Goal: Subscribe to service/newsletter

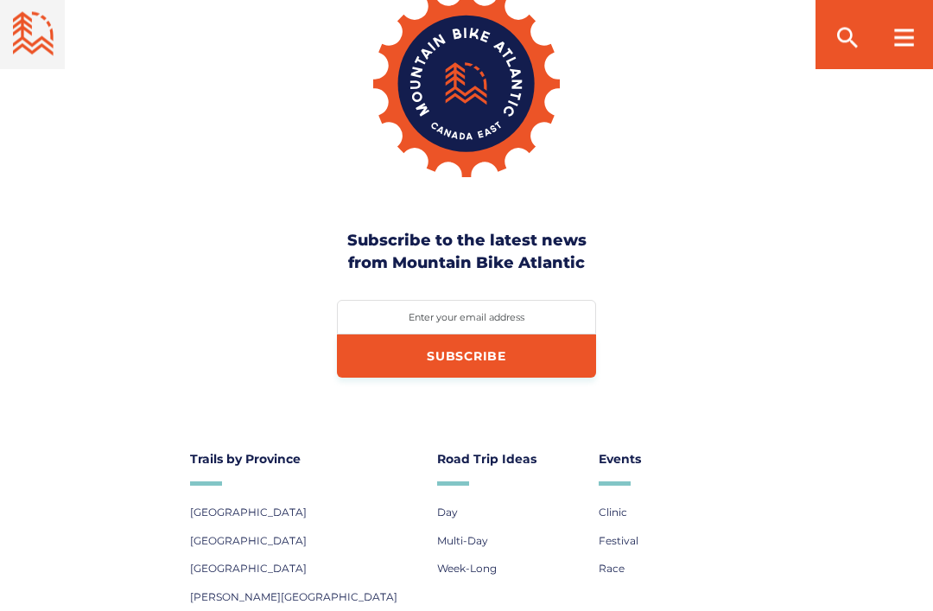
scroll to position [4760, 0]
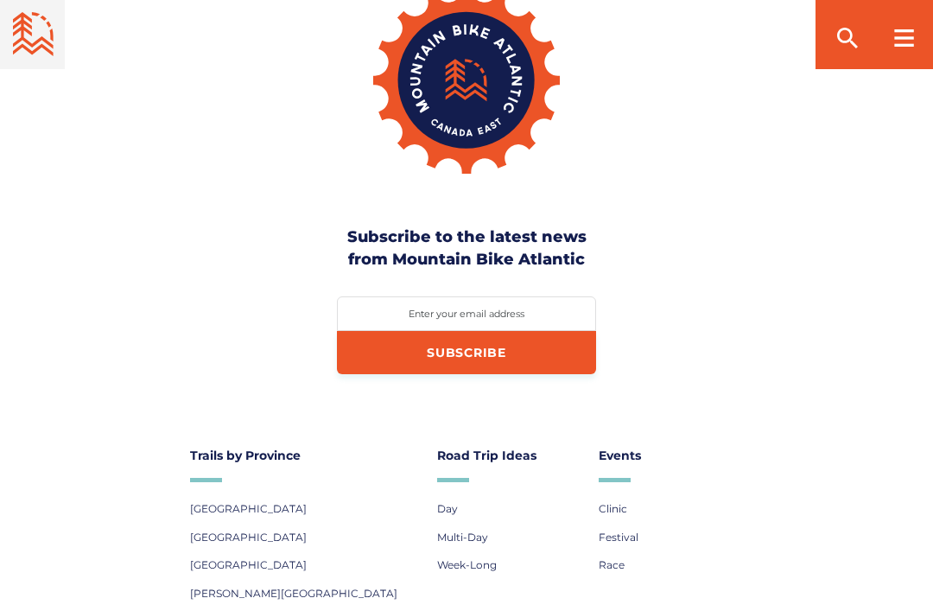
click at [307, 526] on link "[GEOGRAPHIC_DATA]" at bounding box center [248, 537] width 117 height 22
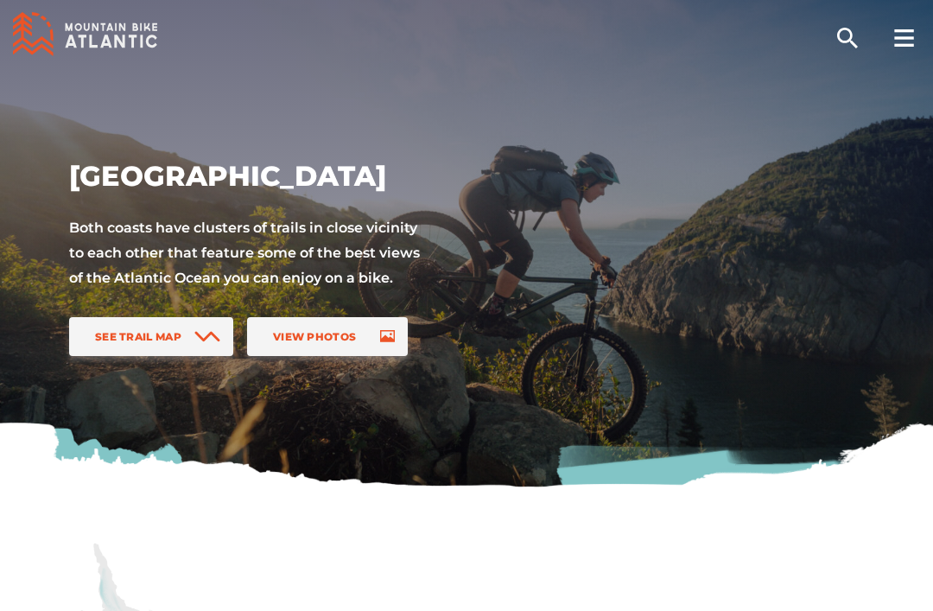
scroll to position [96, 0]
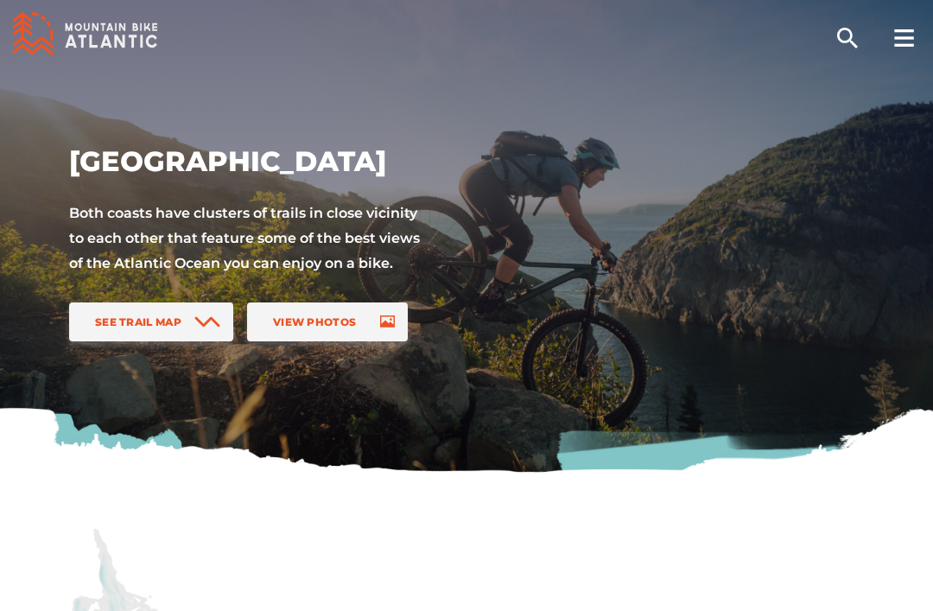
click at [146, 319] on span "See Trail Map" at bounding box center [138, 321] width 86 height 13
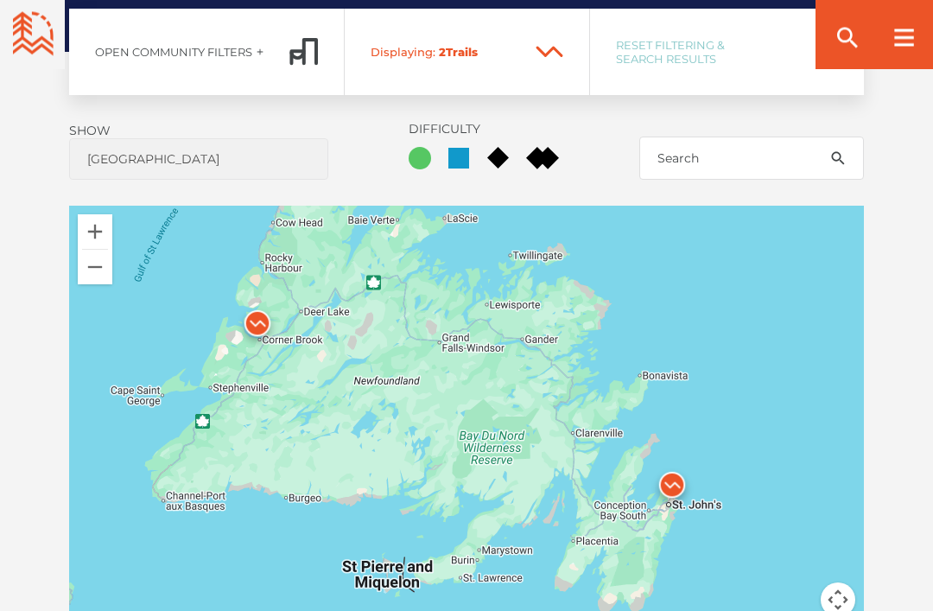
scroll to position [1262, 0]
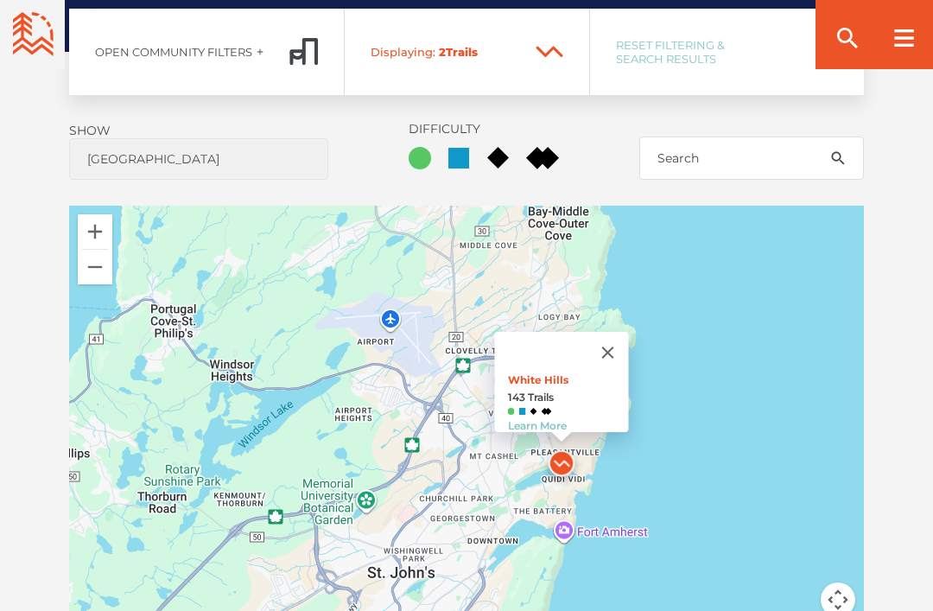
click at [616, 352] on button "Close" at bounding box center [608, 352] width 41 height 41
click at [544, 408] on img at bounding box center [547, 411] width 10 height 7
click at [541, 419] on link "Learn More" at bounding box center [537, 425] width 59 height 13
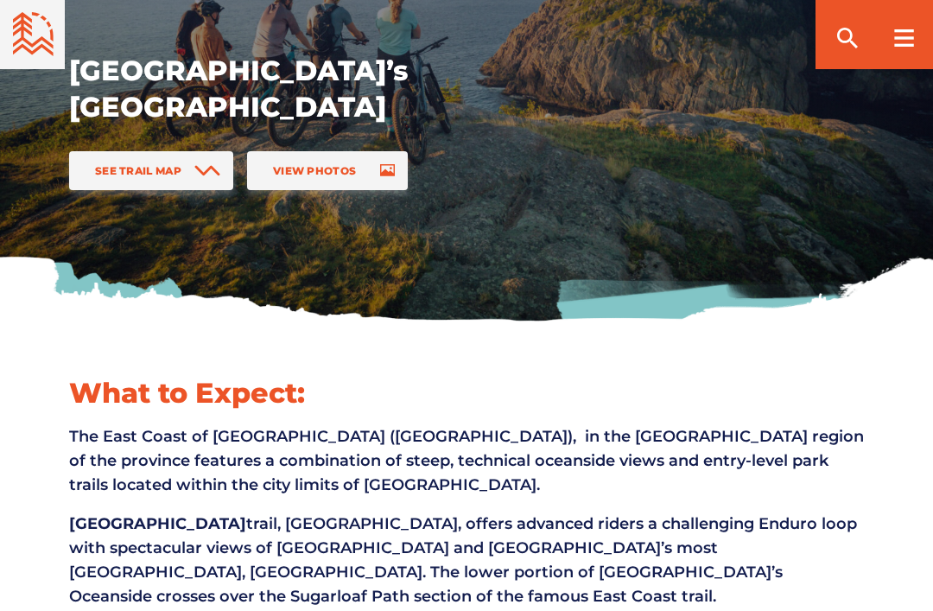
scroll to position [249, 0]
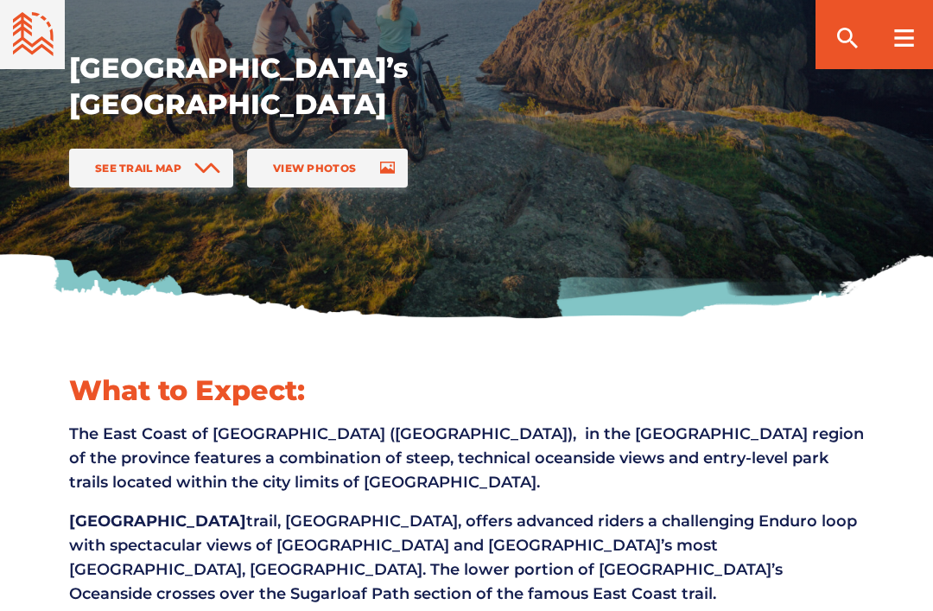
click at [126, 151] on link "See Trail Map" at bounding box center [151, 168] width 164 height 39
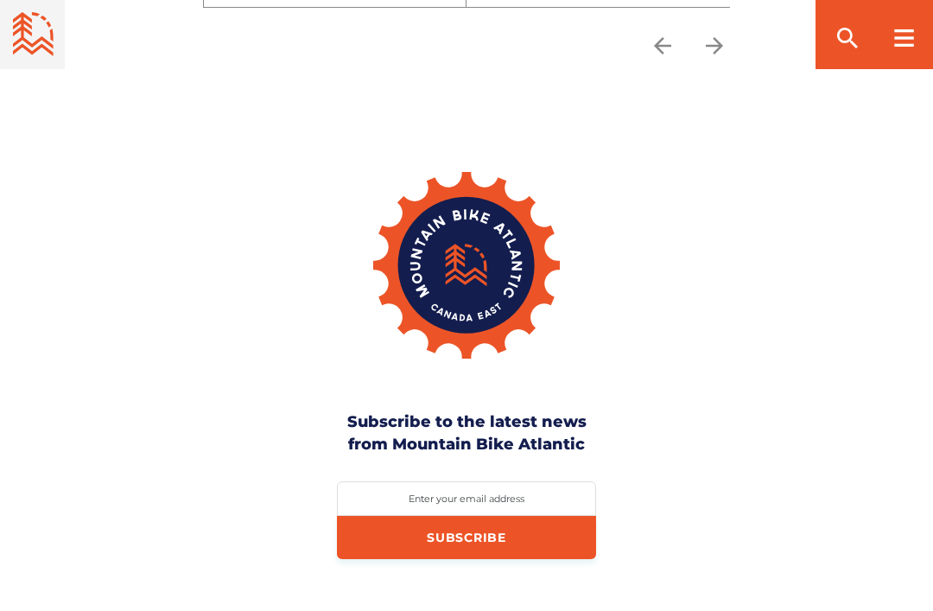
scroll to position [3632, 0]
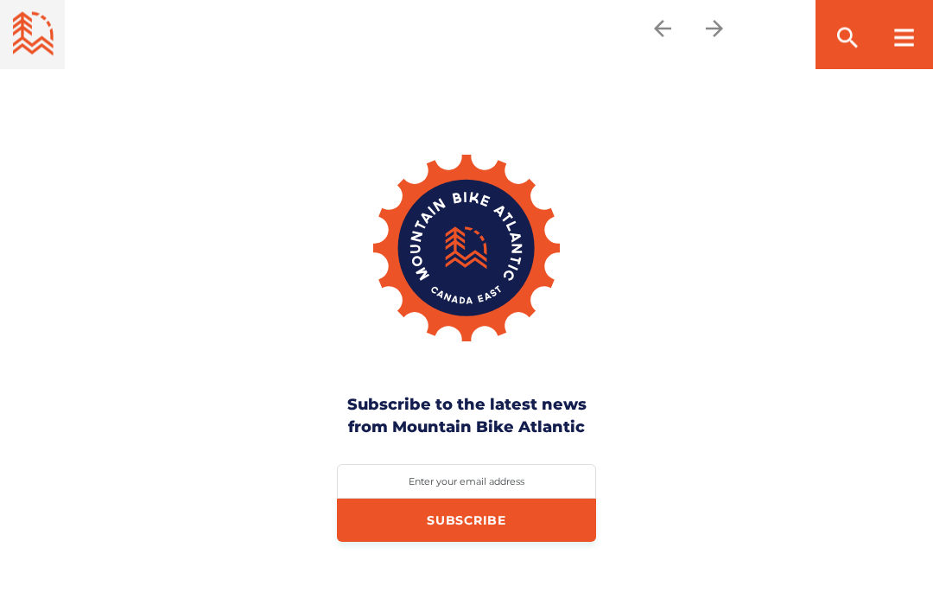
click at [454, 476] on label "Enter your email address" at bounding box center [466, 482] width 259 height 12
click at [454, 466] on input "Enter your email address" at bounding box center [466, 482] width 259 height 35
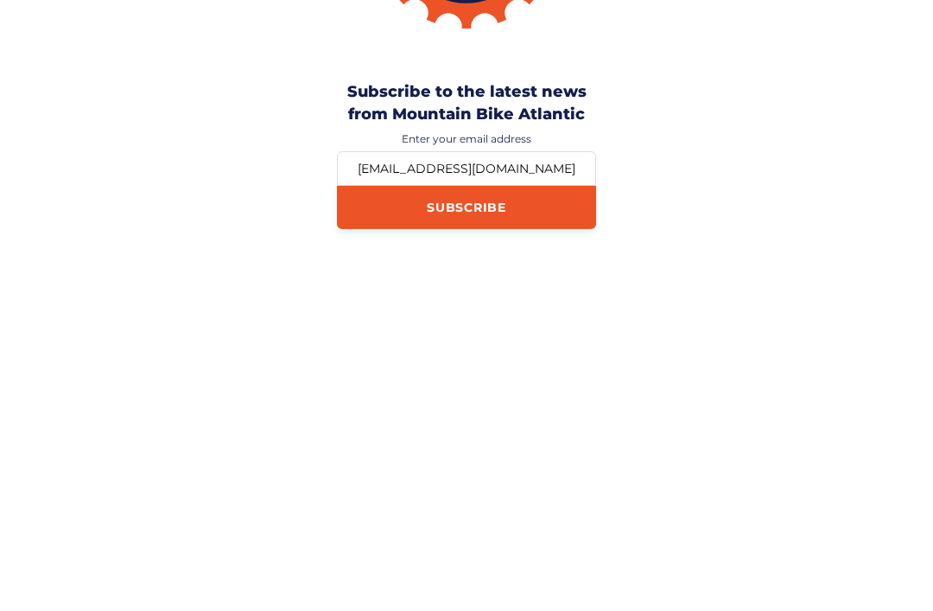
type input "rogergmartin1969@gmail.com"
click at [525, 499] on input "Subscribe" at bounding box center [466, 520] width 259 height 43
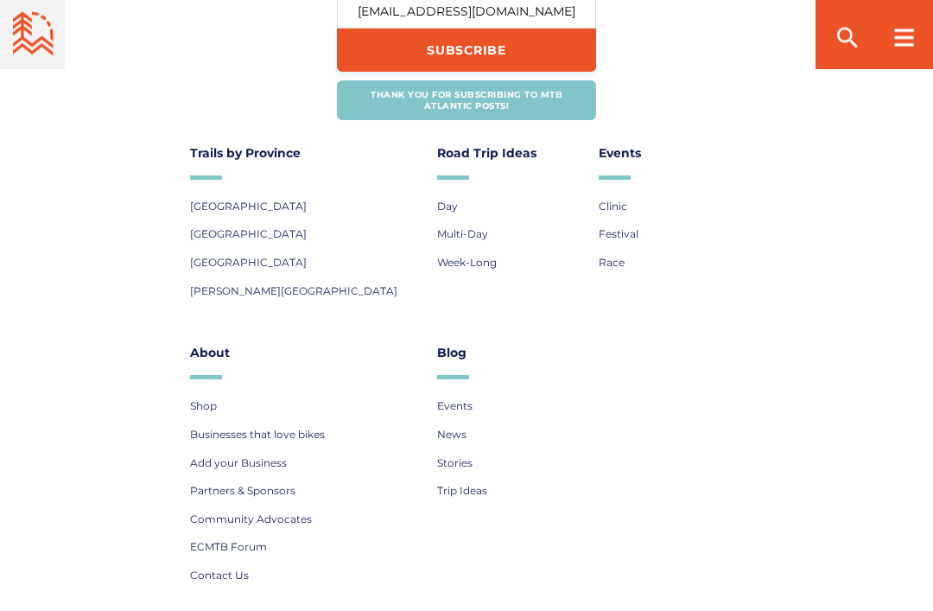
scroll to position [4104, 0]
click at [207, 401] on link "Shop" at bounding box center [203, 405] width 27 height 22
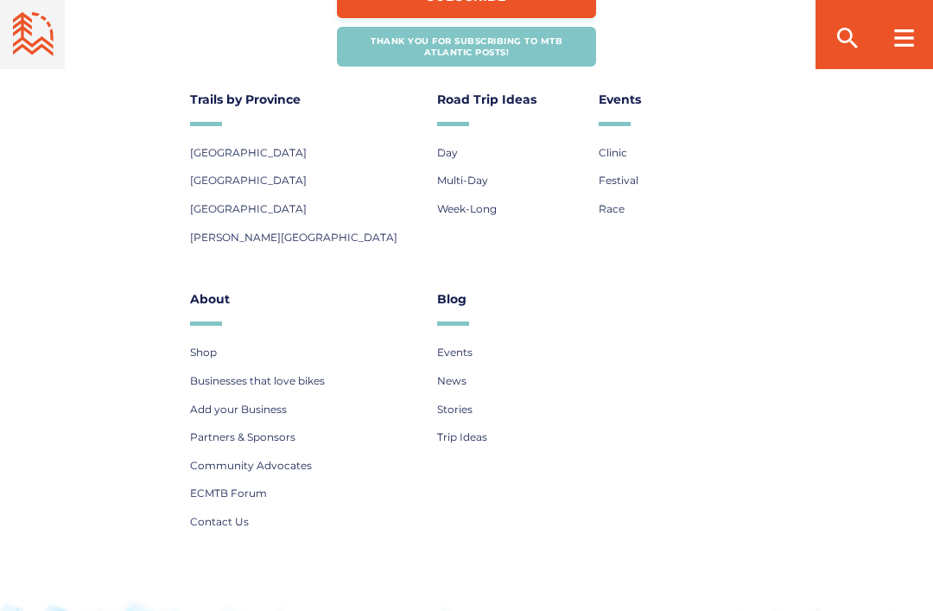
scroll to position [4159, 0]
